Goal: Navigation & Orientation: Find specific page/section

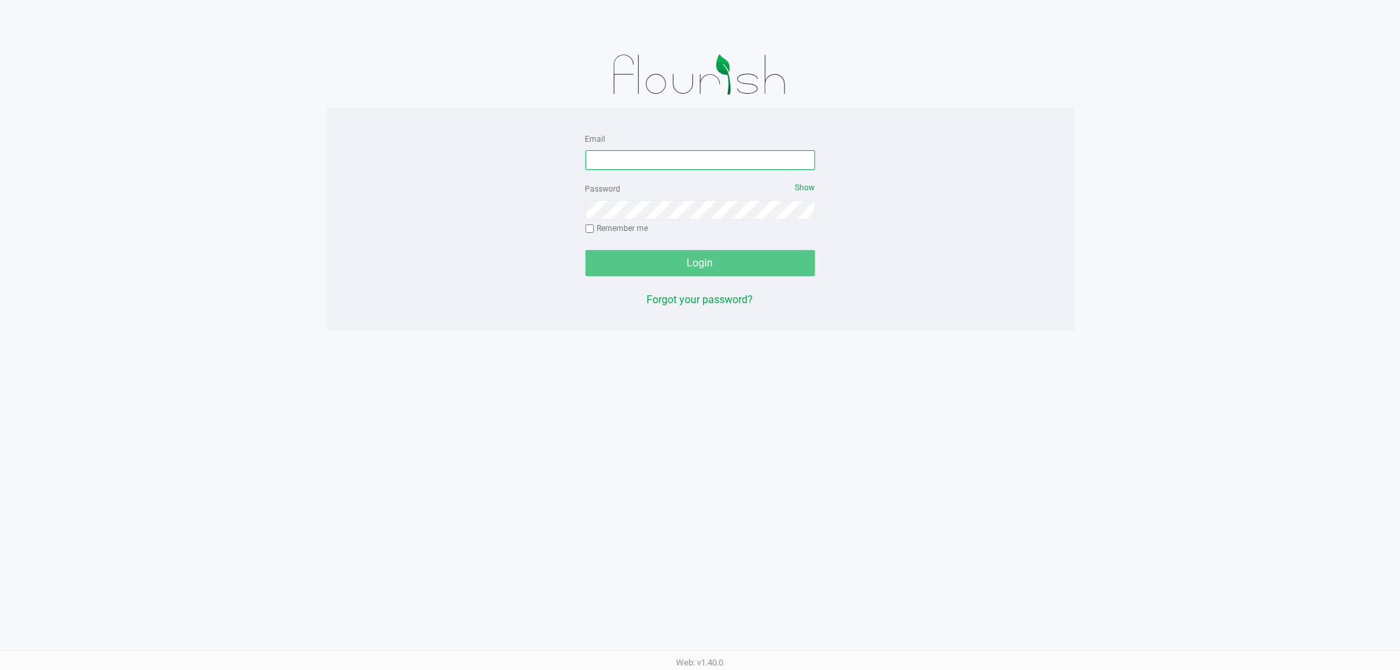
click at [684, 165] on input "Email" at bounding box center [700, 160] width 230 height 20
click at [705, 161] on input "Email" at bounding box center [700, 160] width 230 height 20
type input "[EMAIL_ADDRESS][DOMAIN_NAME]"
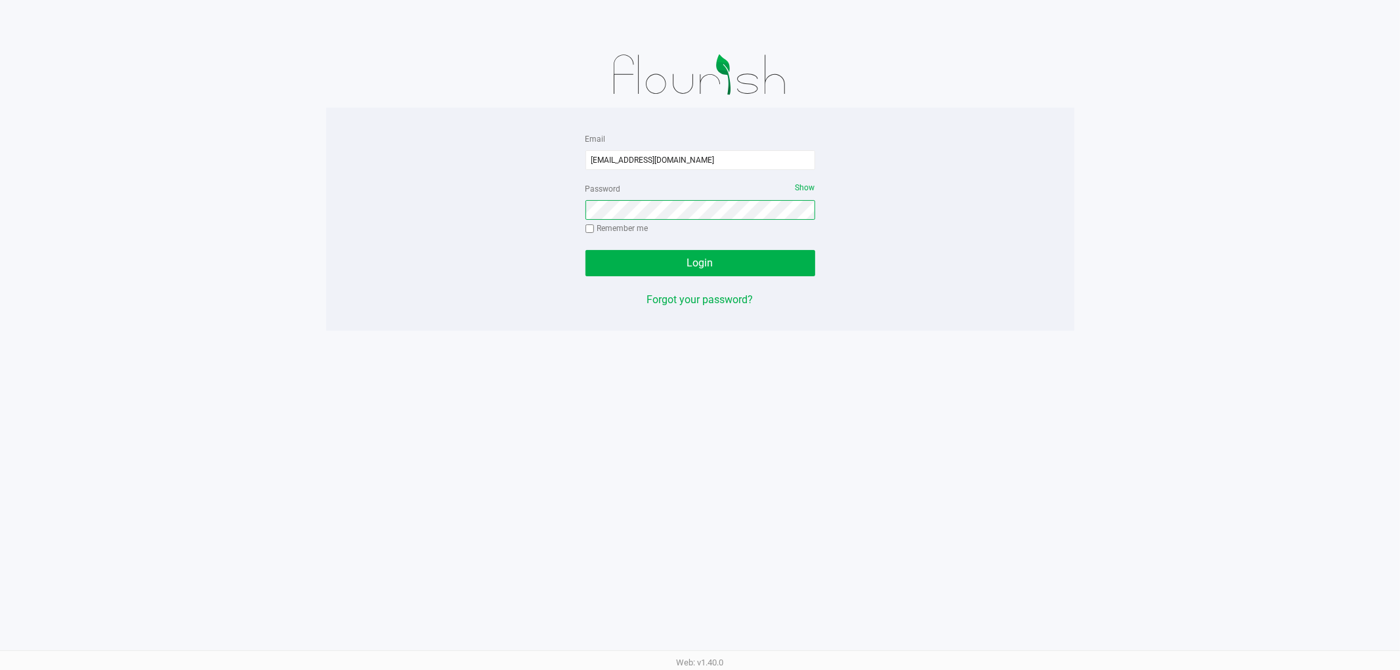
click at [585, 250] on button "Login" at bounding box center [700, 263] width 230 height 26
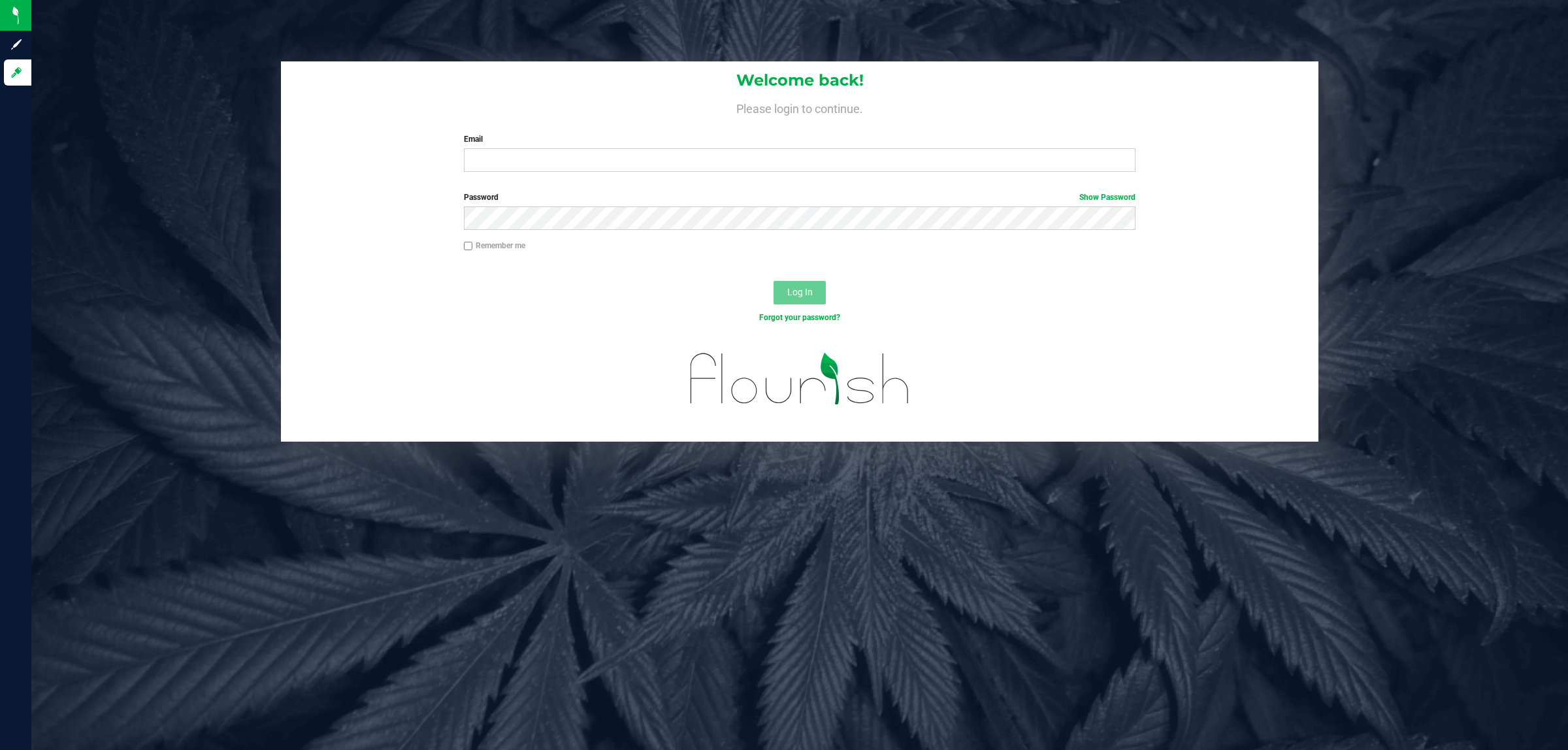
click at [572, 147] on div "Email Required Please format your email correctly." at bounding box center [799, 152] width 692 height 39
click at [580, 163] on input "Email" at bounding box center [799, 160] width 672 height 24
type input "[EMAIL_ADDRESS][DOMAIN_NAME]"
click at [774, 281] on button "Log In" at bounding box center [799, 293] width 52 height 24
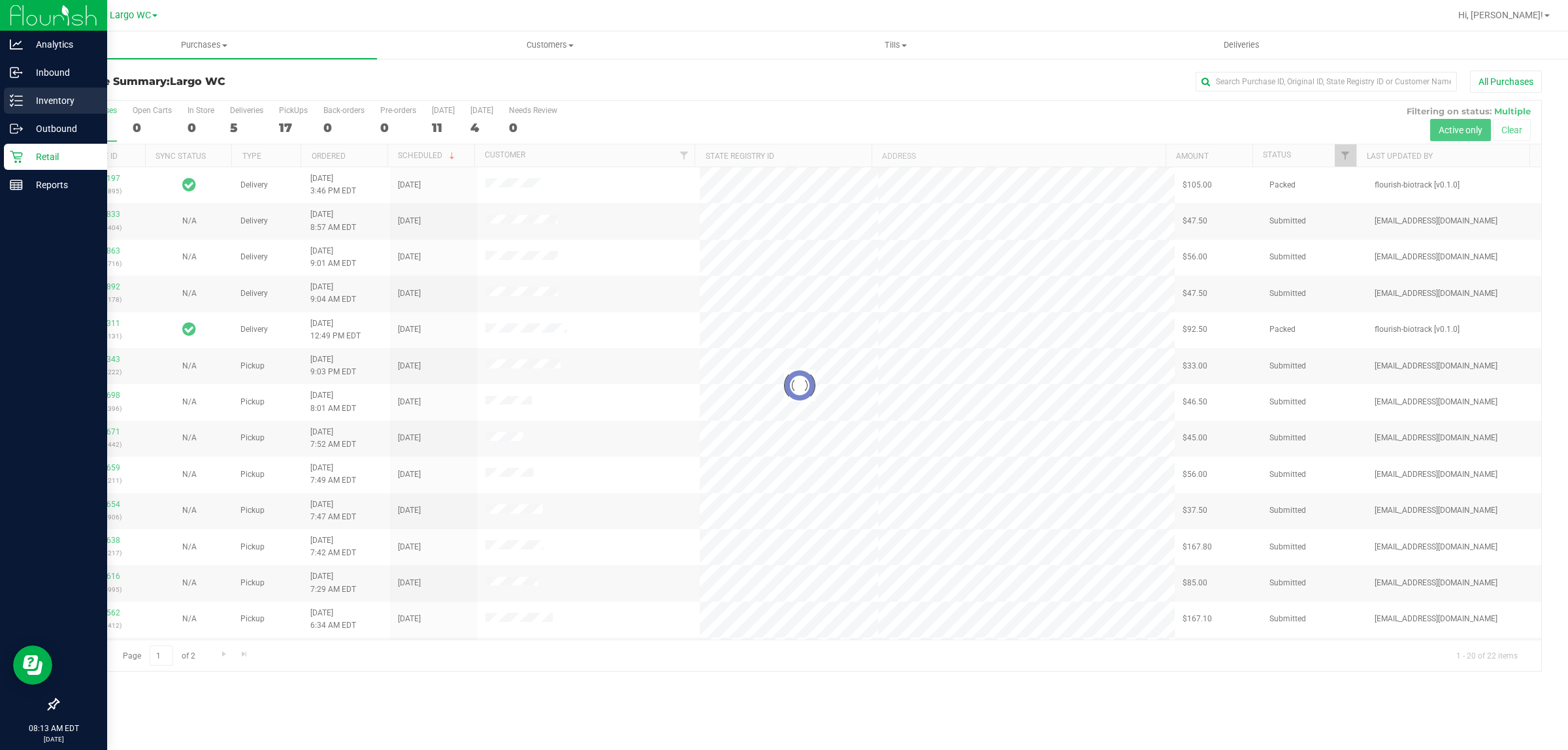
click at [24, 104] on p "Inventory" at bounding box center [62, 101] width 79 height 16
